Goal: Task Accomplishment & Management: Use online tool/utility

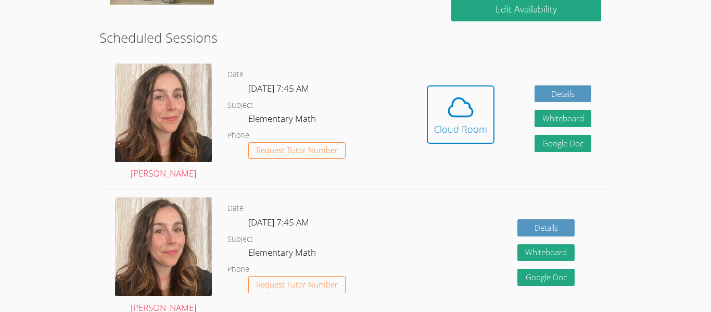
scroll to position [274, 0]
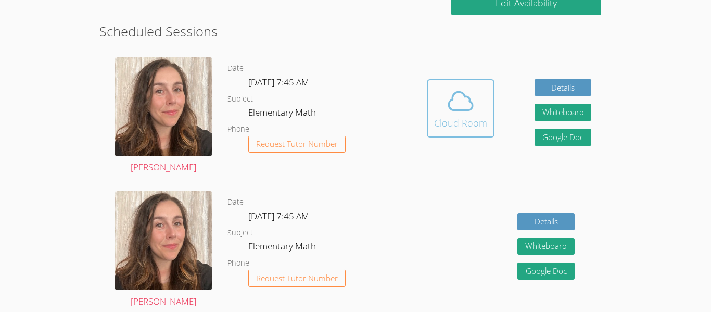
click at [482, 94] on span at bounding box center [460, 100] width 53 height 29
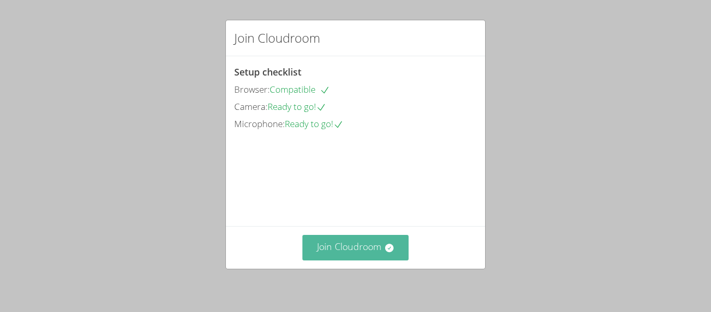
click at [391, 255] on button "Join Cloudroom" at bounding box center [356, 248] width 107 height 26
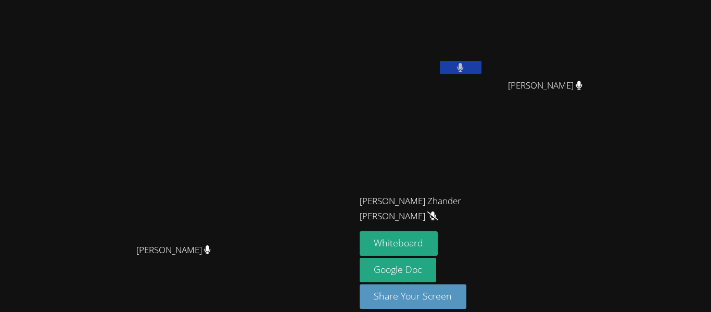
click at [352, 280] on div "[PERSON_NAME]" at bounding box center [177, 260] width 347 height 42
click at [438, 239] on button "Whiteboard" at bounding box center [399, 243] width 79 height 24
click at [482, 67] on button at bounding box center [461, 67] width 42 height 13
click at [482, 68] on button at bounding box center [461, 67] width 42 height 13
